Goal: Find specific page/section: Find specific page/section

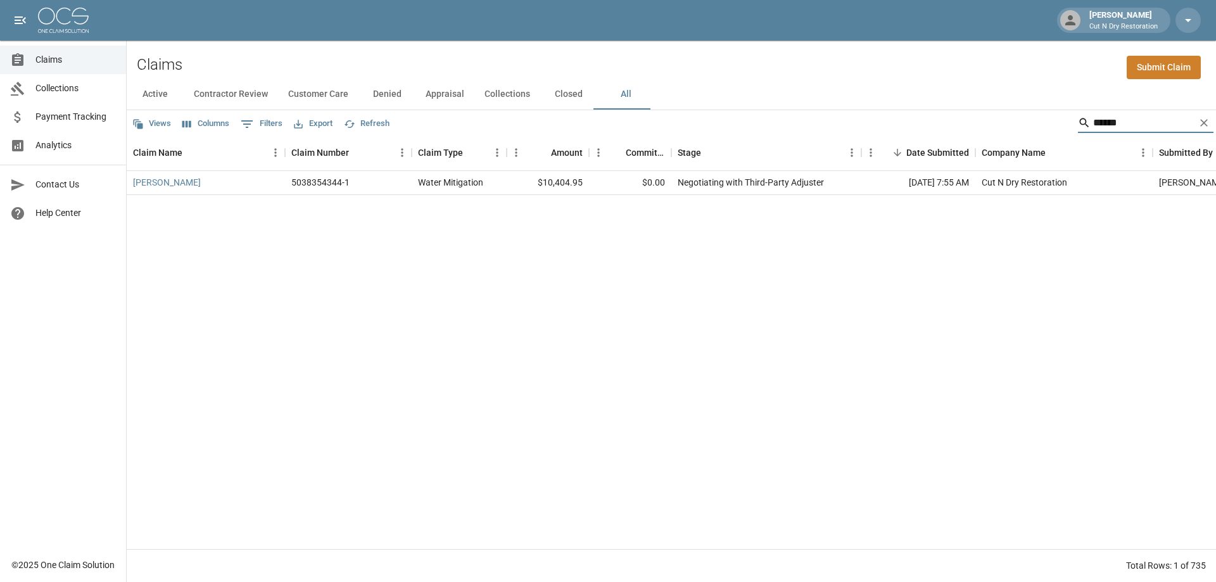
click at [261, 92] on button "Contractor Review" at bounding box center [231, 94] width 94 height 30
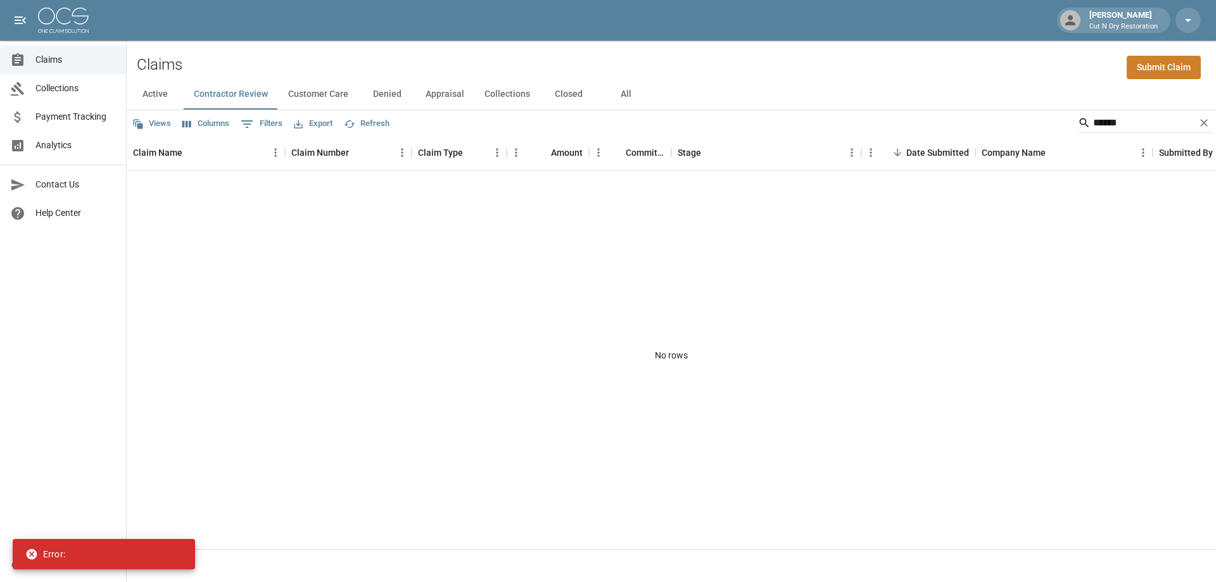
click at [310, 92] on button "Customer Care" at bounding box center [318, 94] width 80 height 30
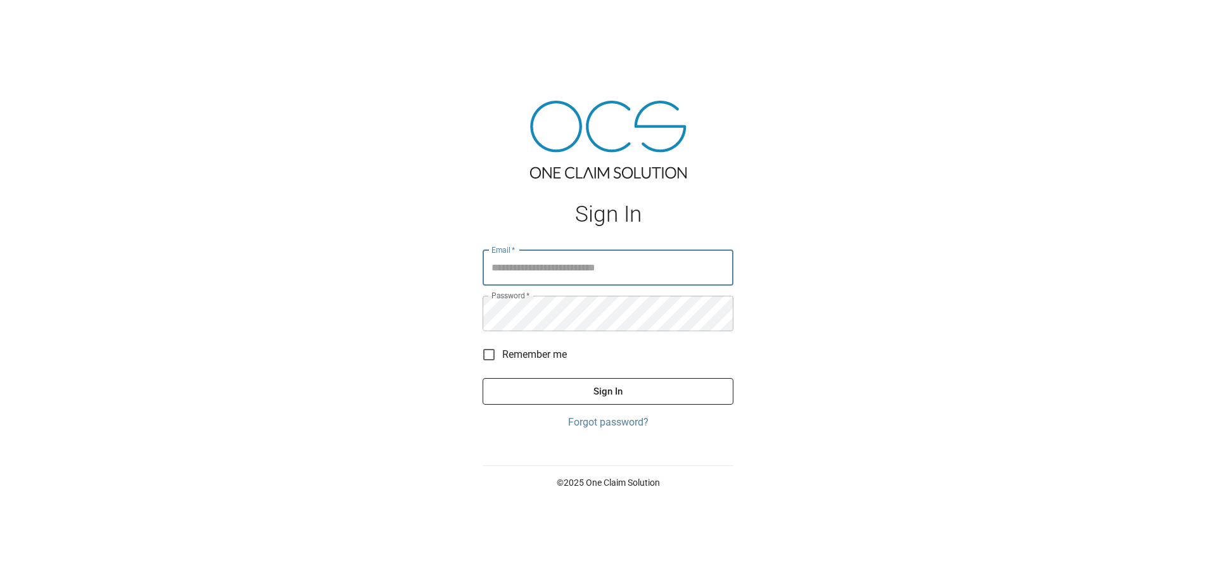
type input "**********"
drag, startPoint x: 595, startPoint y: 382, endPoint x: 610, endPoint y: 372, distance: 18.3
click at [607, 381] on button "Sign In" at bounding box center [607, 391] width 251 height 27
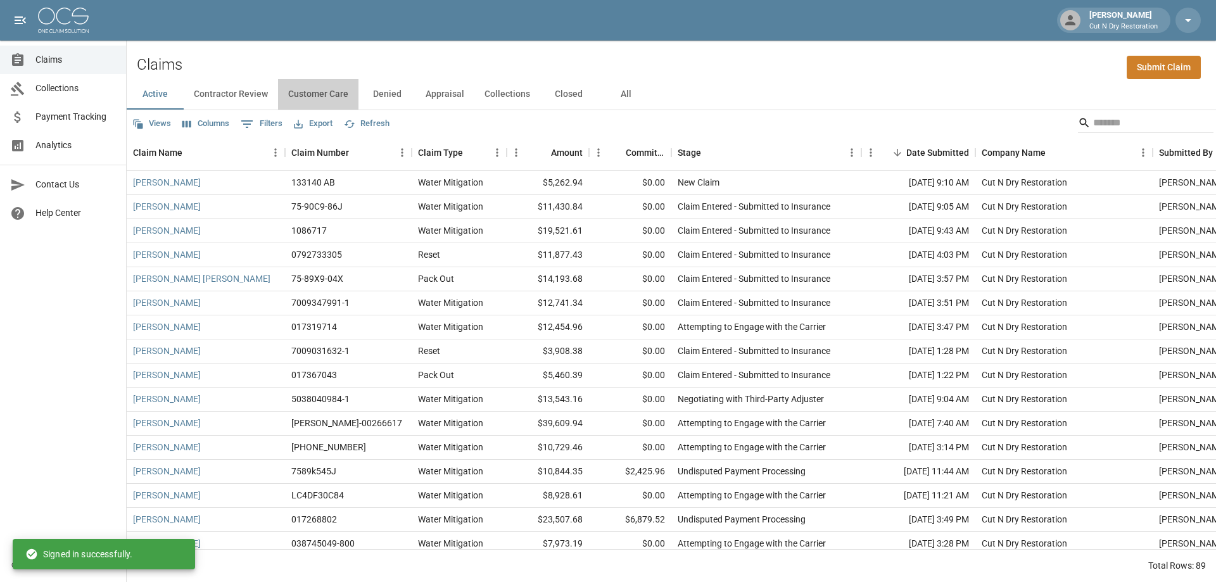
click at [313, 96] on button "Customer Care" at bounding box center [318, 94] width 80 height 30
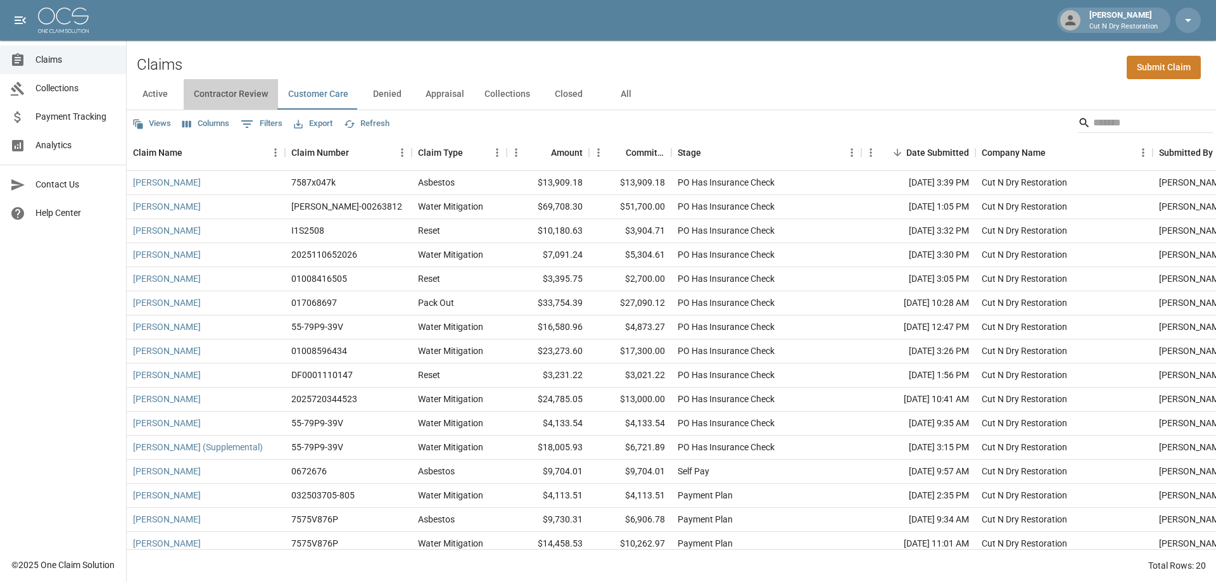
click at [237, 88] on button "Contractor Review" at bounding box center [231, 94] width 94 height 30
